Goal: Task Accomplishment & Management: Use online tool/utility

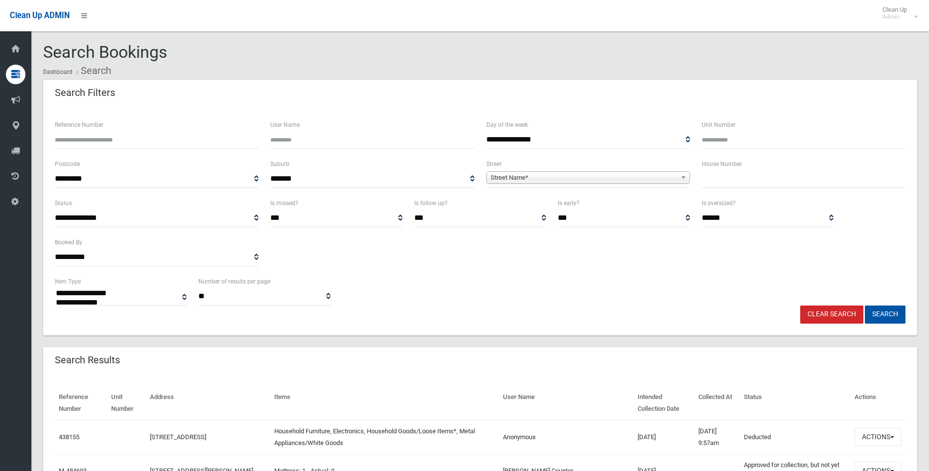
select select
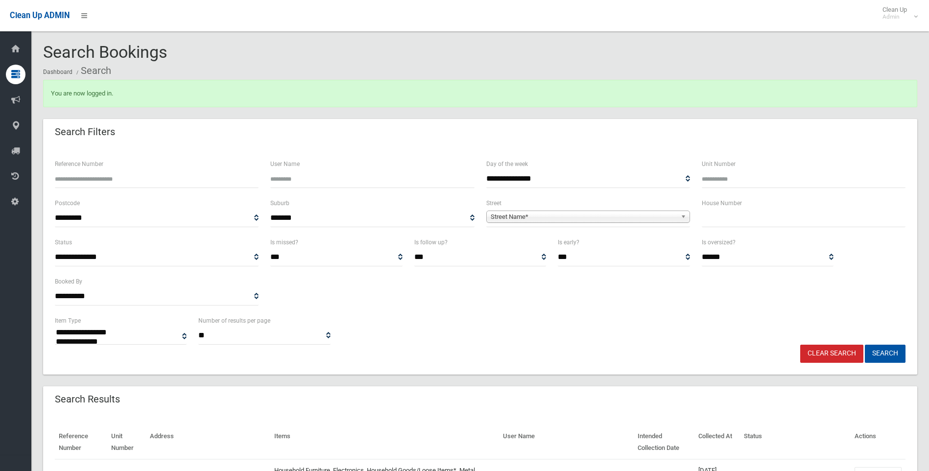
select select
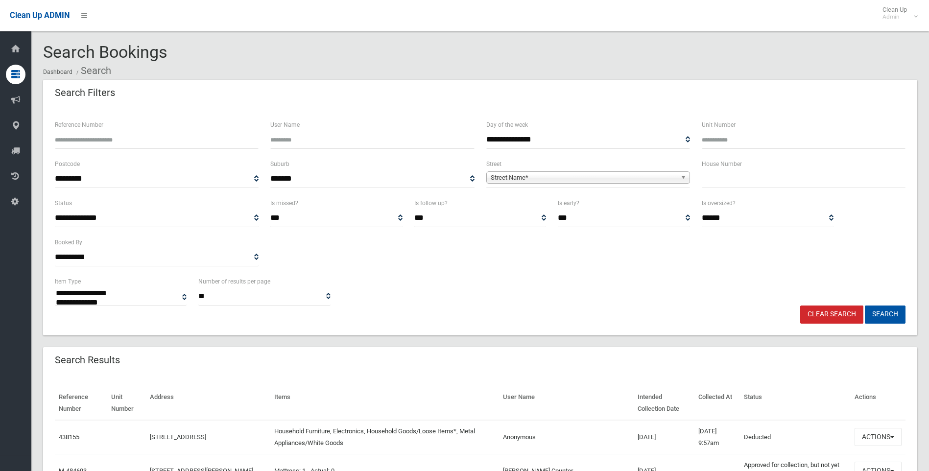
select select
click at [729, 181] on input "text" at bounding box center [804, 179] width 204 height 18
type input "**"
click at [519, 184] on div "Street Name*" at bounding box center [588, 177] width 204 height 12
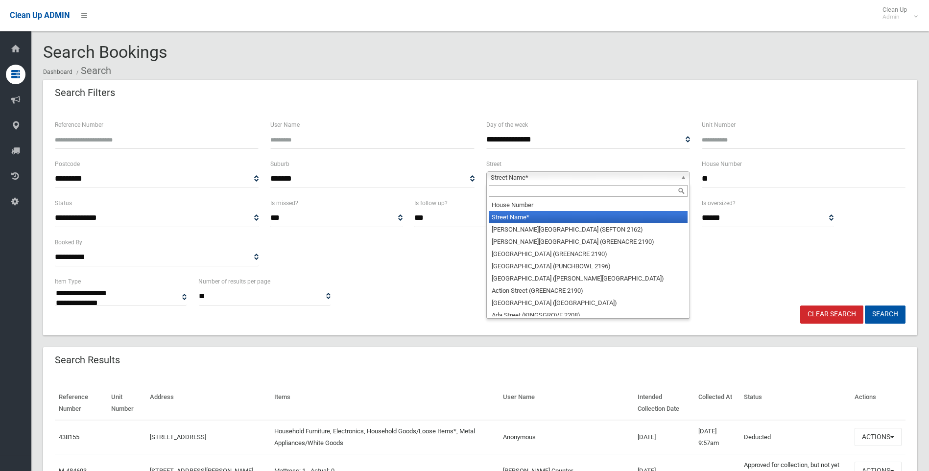
click at [518, 193] on input "text" at bounding box center [588, 191] width 199 height 12
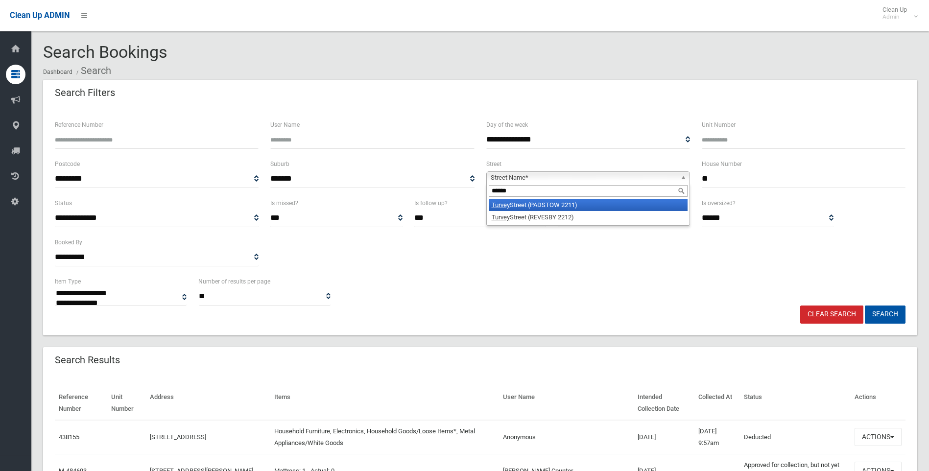
type input "******"
click at [546, 208] on li "Turvey Street (PADSTOW 2211)" at bounding box center [588, 205] width 199 height 12
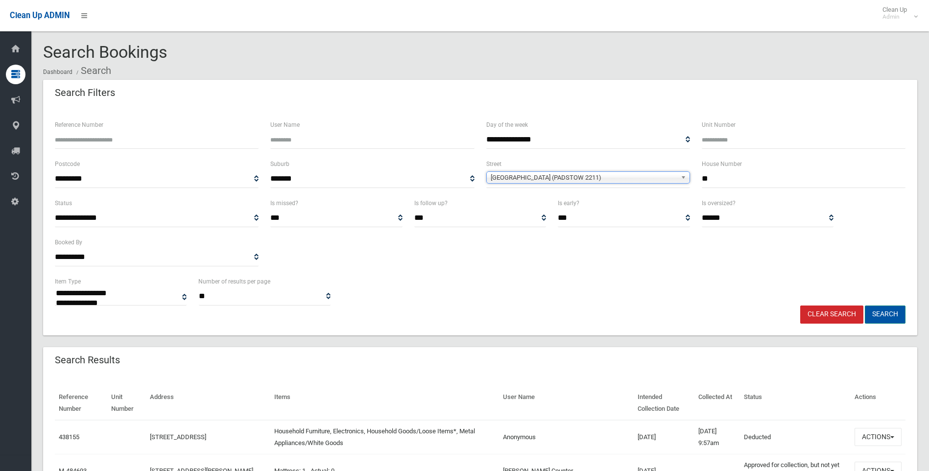
click at [887, 311] on button "Search" at bounding box center [885, 315] width 41 height 18
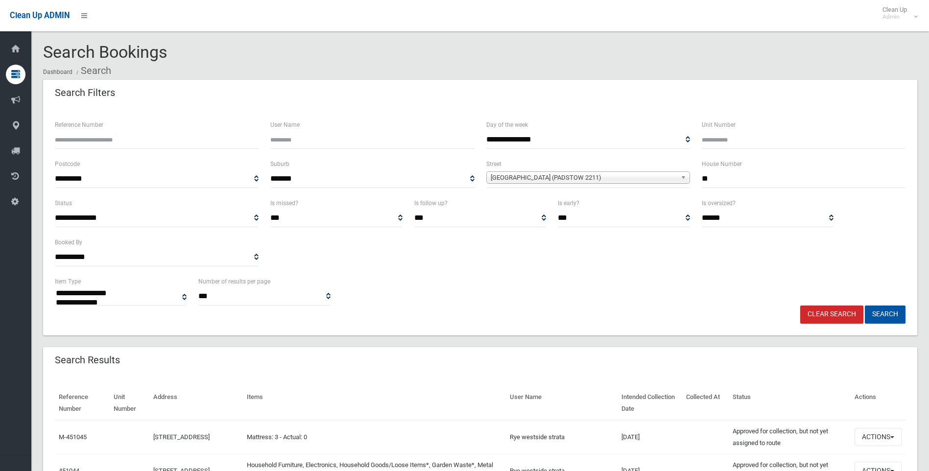
select select
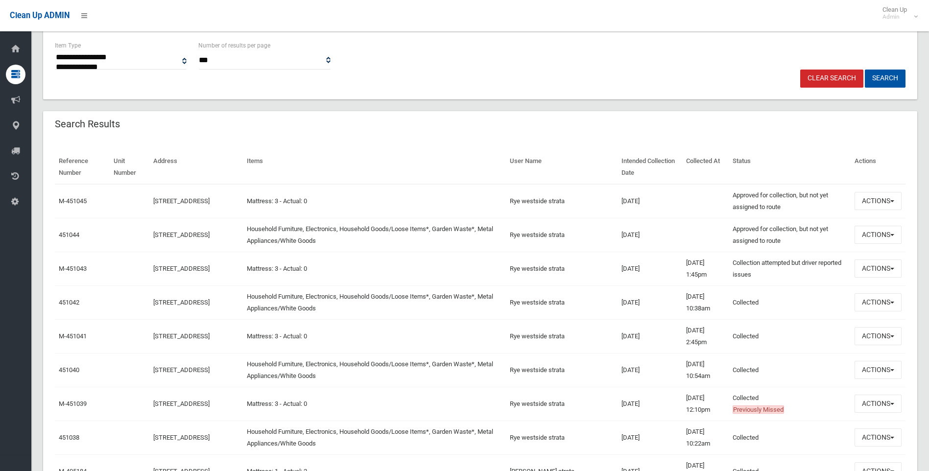
scroll to position [245, 0]
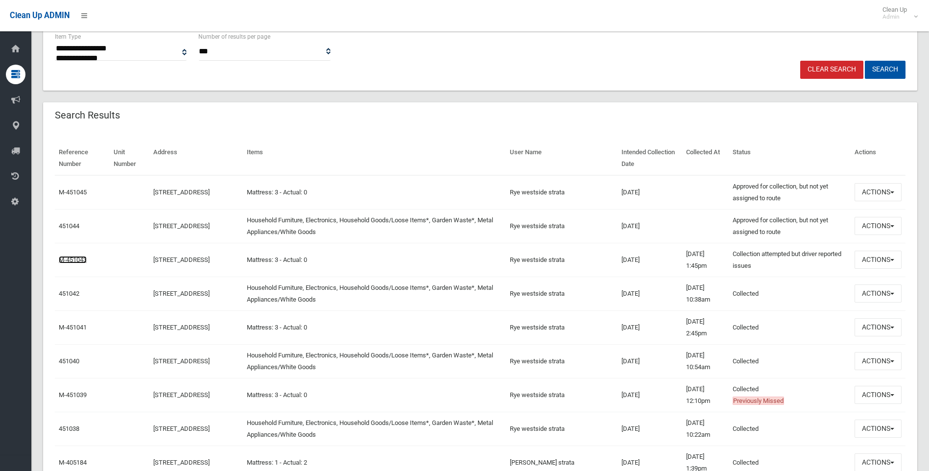
click at [72, 259] on link "M-451043" at bounding box center [73, 259] width 28 height 7
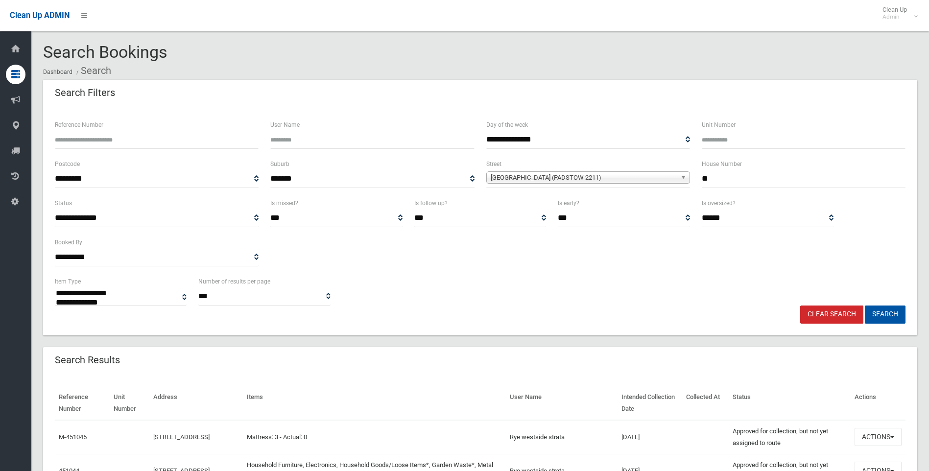
select select
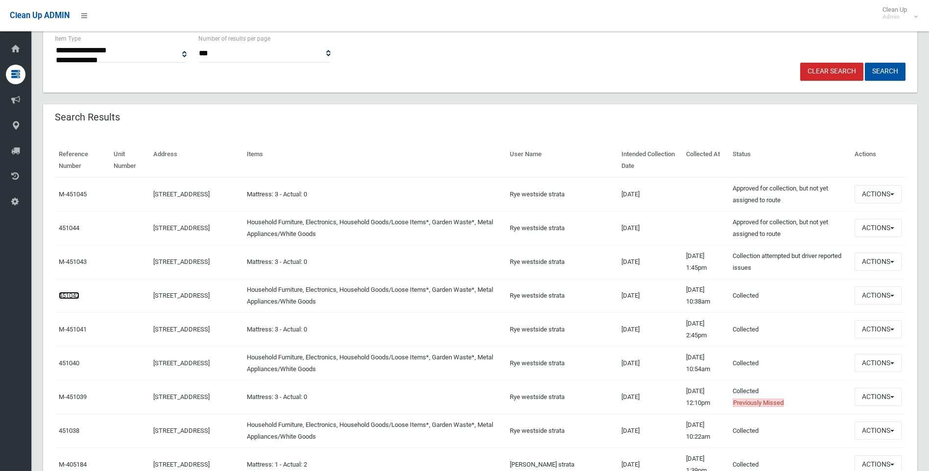
click at [68, 292] on link "451042" at bounding box center [69, 295] width 21 height 7
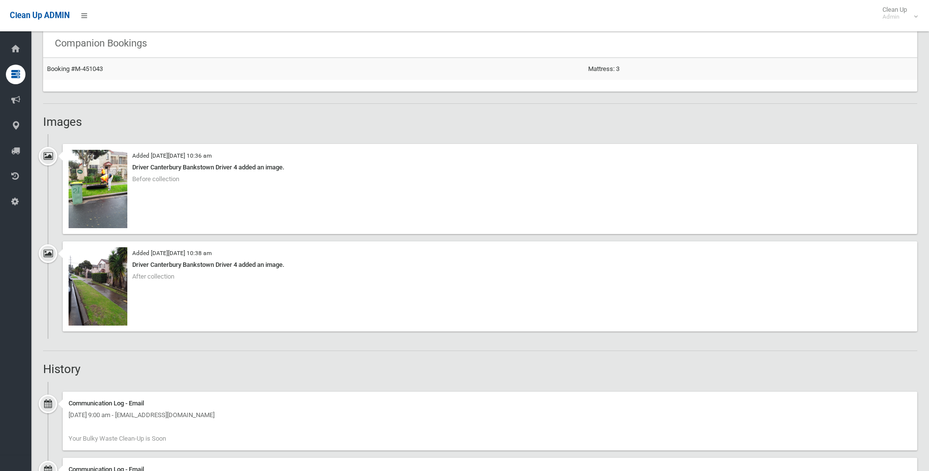
scroll to position [637, 0]
click at [101, 213] on img at bounding box center [98, 188] width 59 height 78
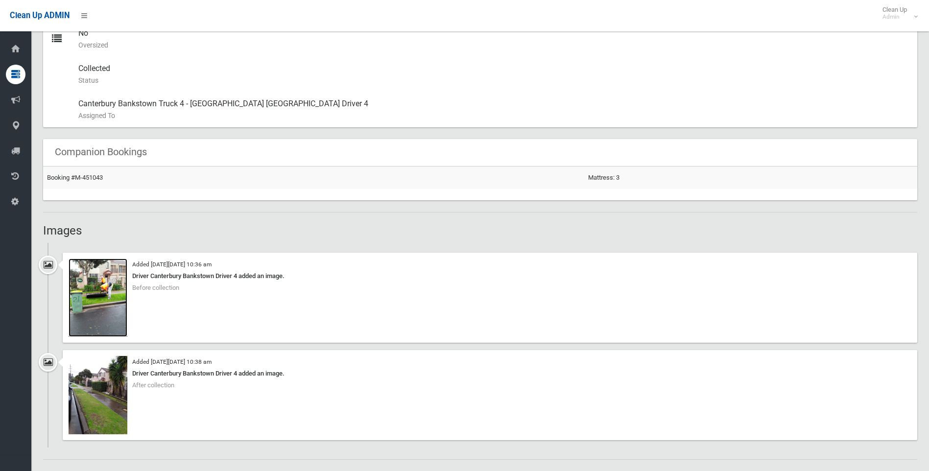
scroll to position [528, 0]
click at [101, 297] on img at bounding box center [98, 297] width 59 height 78
click at [84, 401] on img at bounding box center [98, 395] width 59 height 78
click at [93, 280] on img at bounding box center [98, 297] width 59 height 78
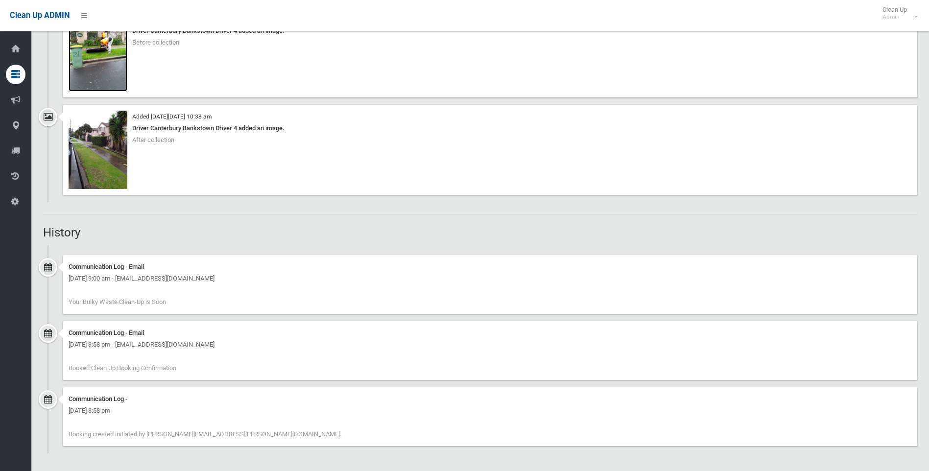
scroll to position [577, 0]
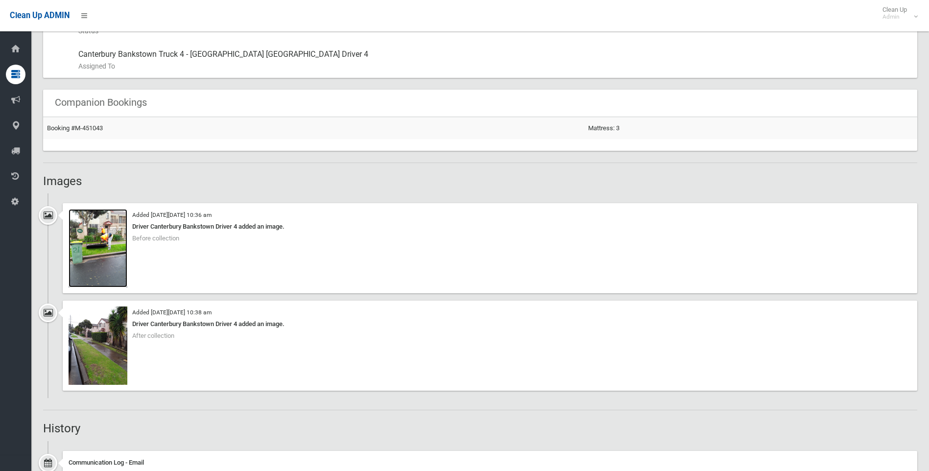
click at [90, 256] on img at bounding box center [98, 248] width 59 height 78
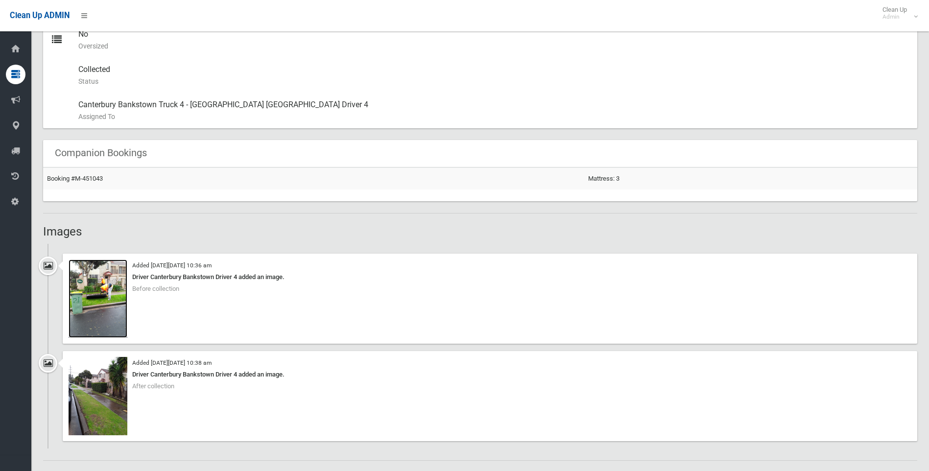
scroll to position [479, 0]
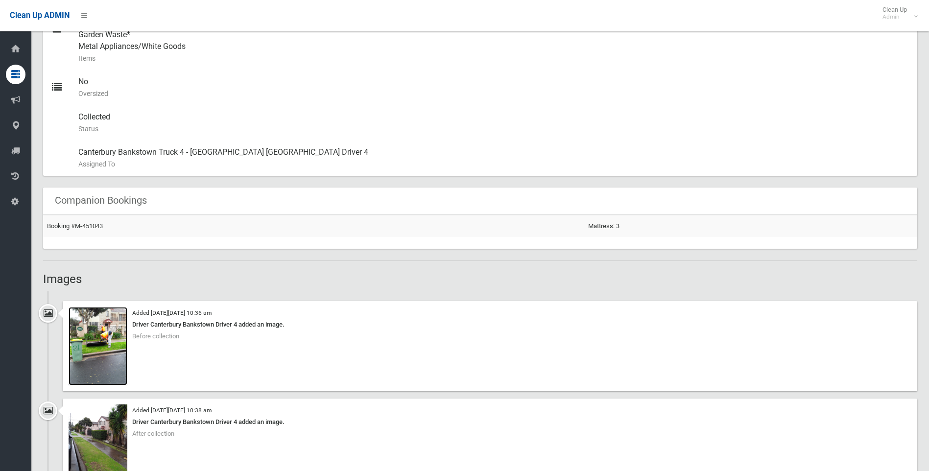
click at [101, 331] on img at bounding box center [98, 346] width 59 height 78
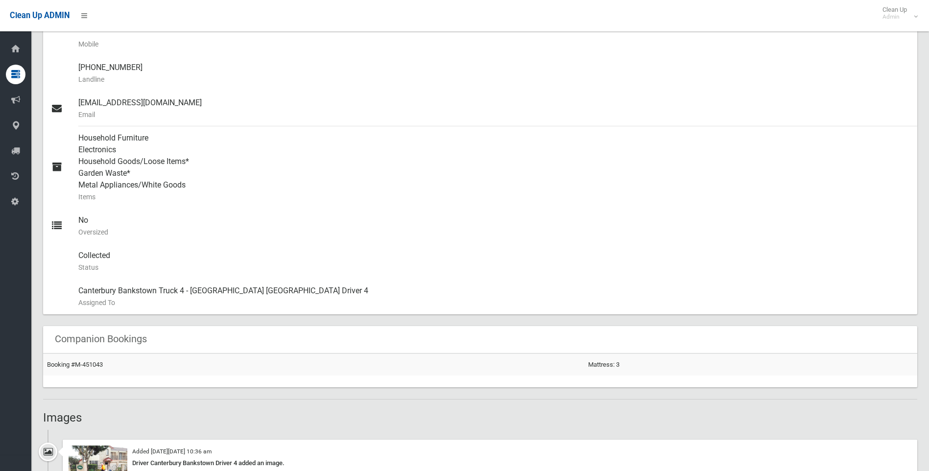
scroll to position [441, 0]
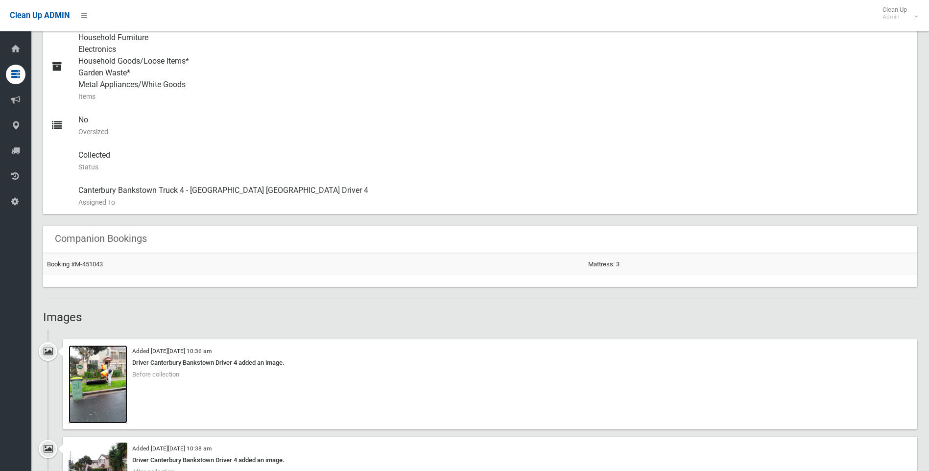
click at [87, 381] on img at bounding box center [98, 384] width 59 height 78
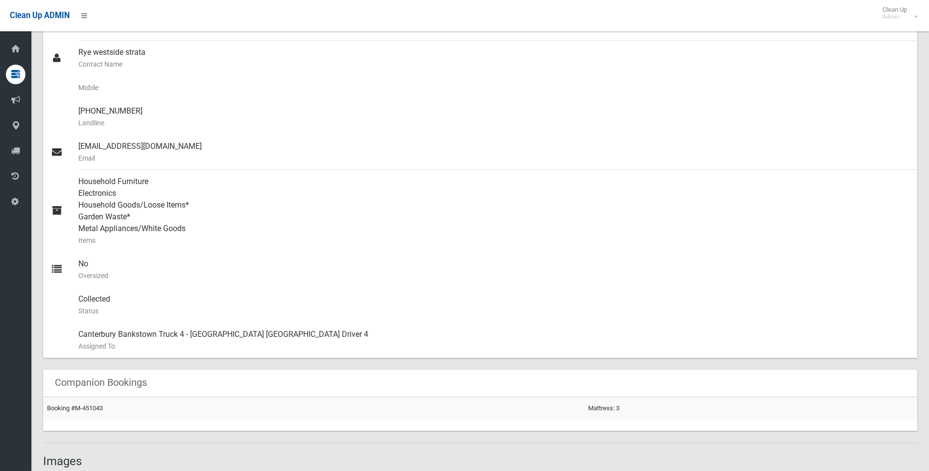
scroll to position [294, 0]
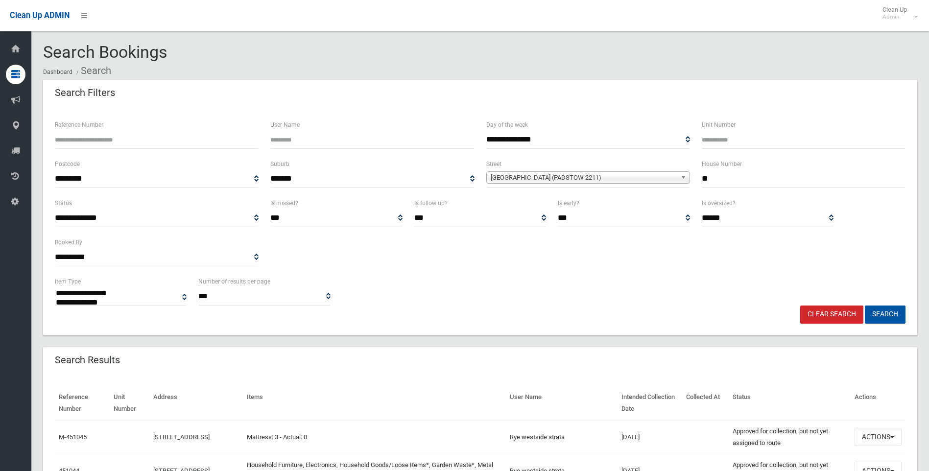
select select
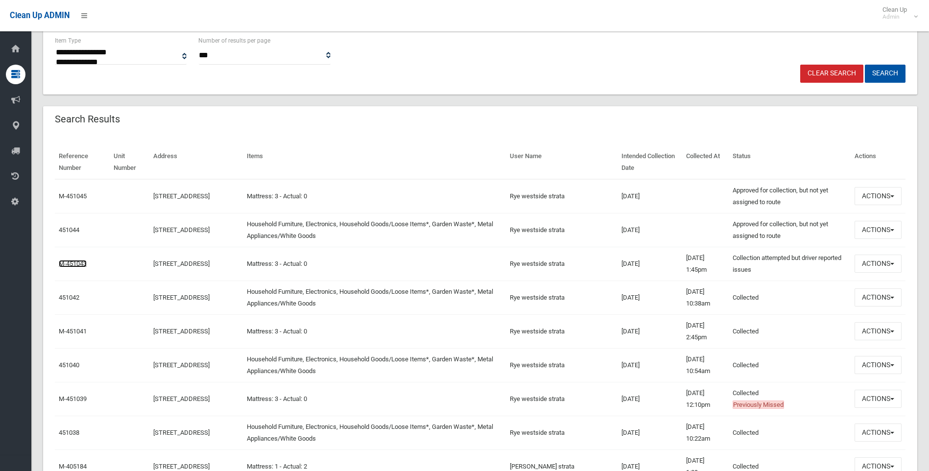
click at [72, 265] on link "M-451043" at bounding box center [73, 263] width 28 height 7
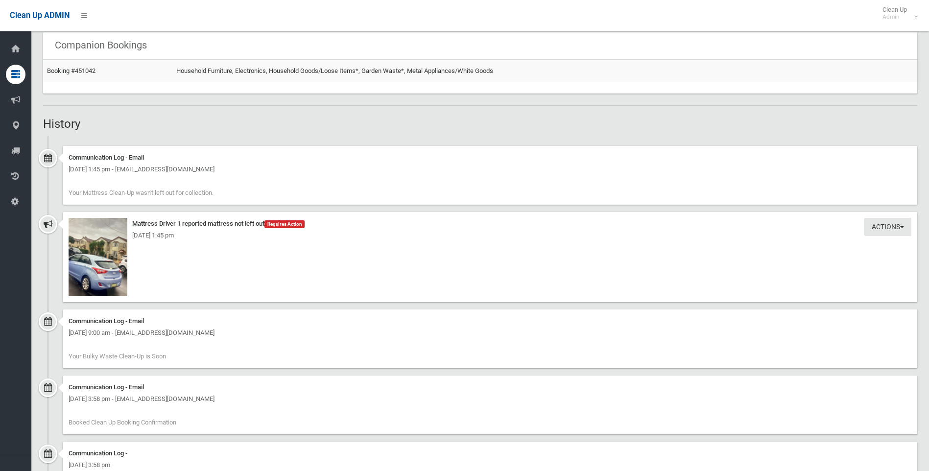
scroll to position [588, 0]
click at [100, 262] on img at bounding box center [98, 256] width 59 height 78
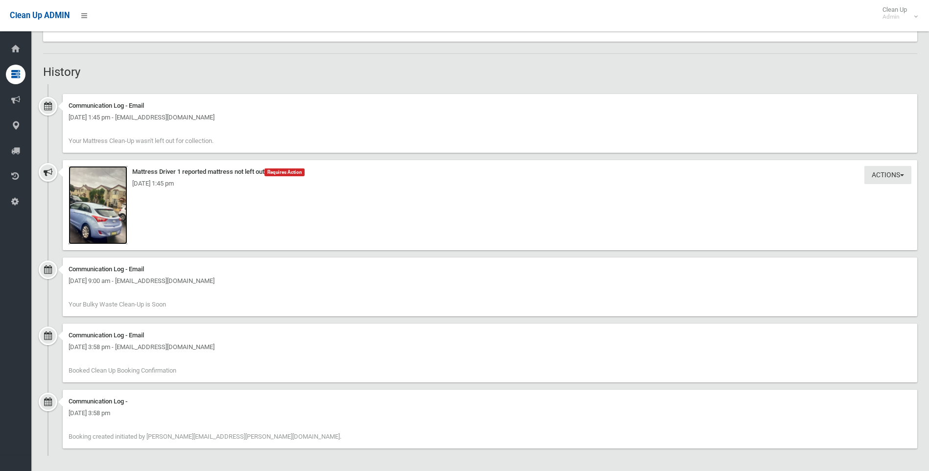
scroll to position [642, 0]
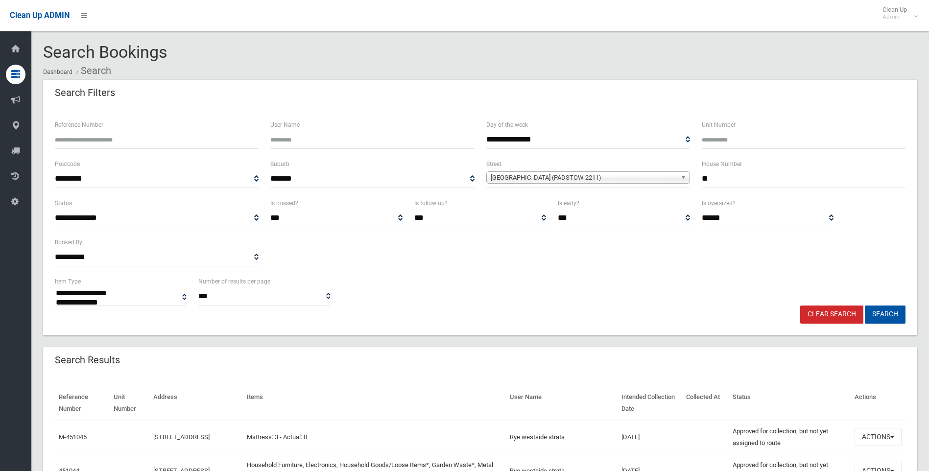
select select
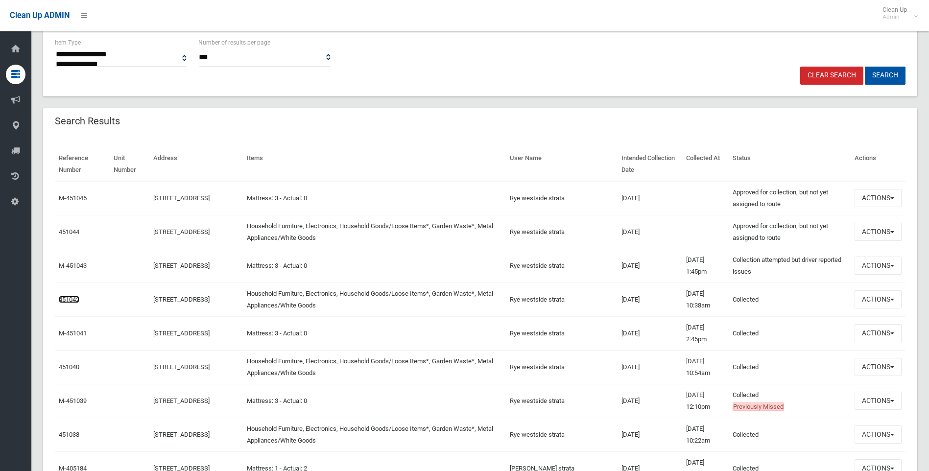
click at [64, 300] on link "451042" at bounding box center [69, 299] width 21 height 7
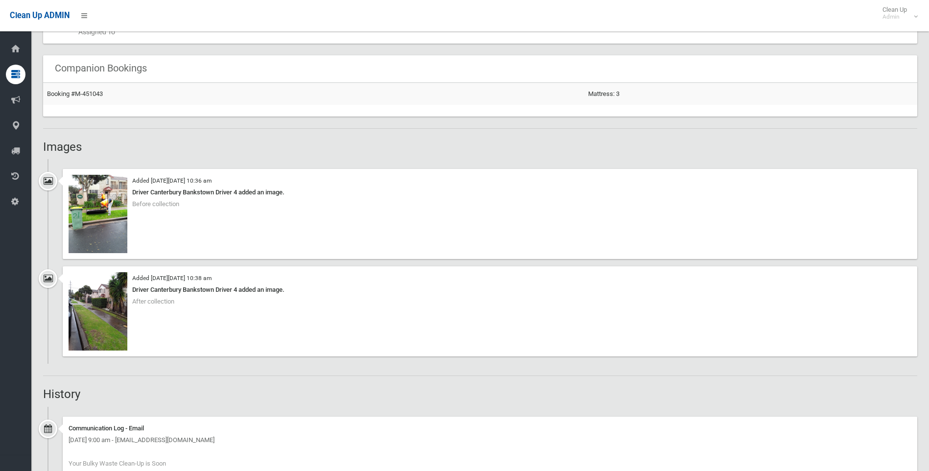
scroll to position [577, 0]
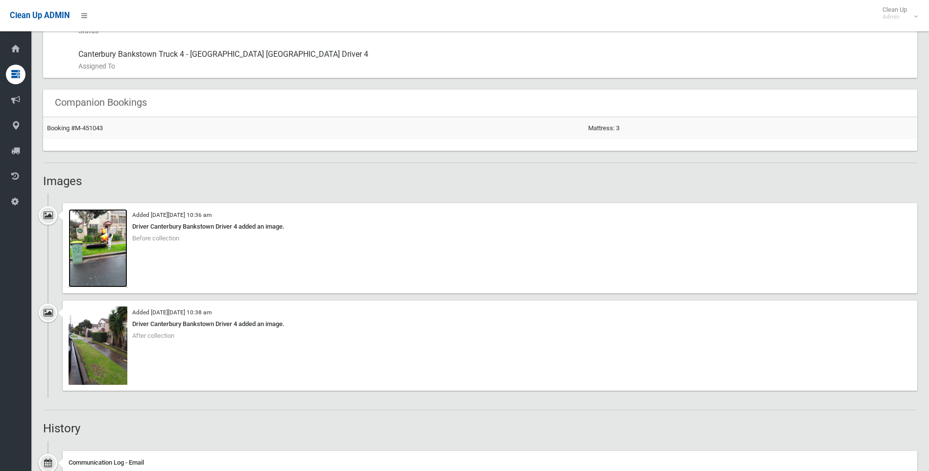
click at [106, 259] on img at bounding box center [98, 248] width 59 height 78
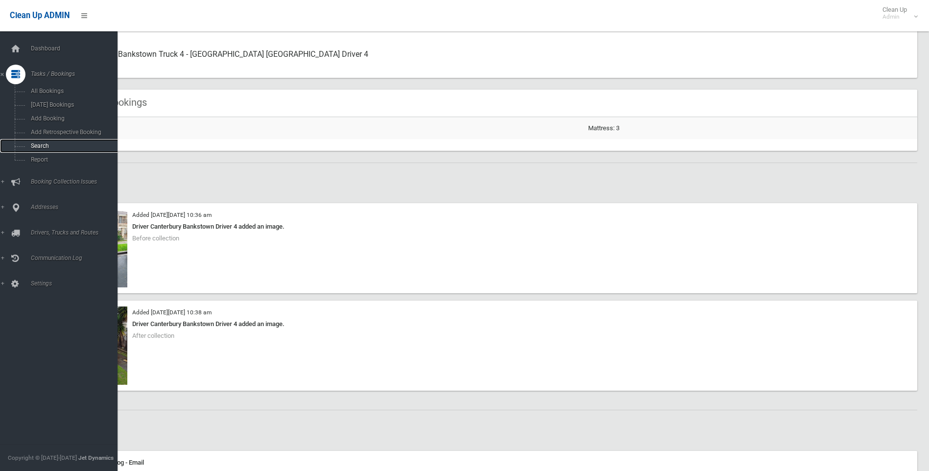
click at [51, 144] on span "Search" at bounding box center [72, 146] width 89 height 7
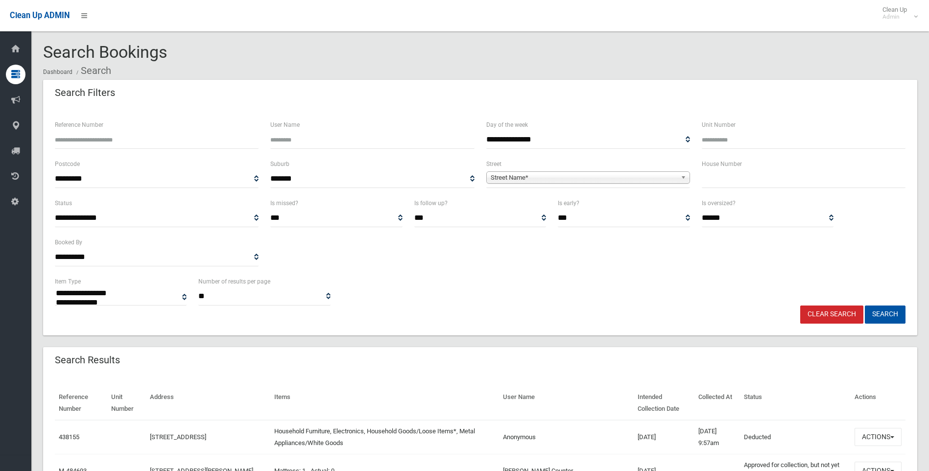
select select
